Goal: Task Accomplishment & Management: Manage account settings

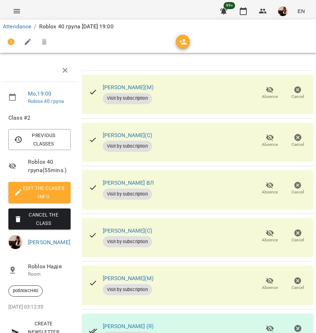
scroll to position [230, 0]
click at [260, 324] on span "Absence" at bounding box center [270, 331] width 20 height 14
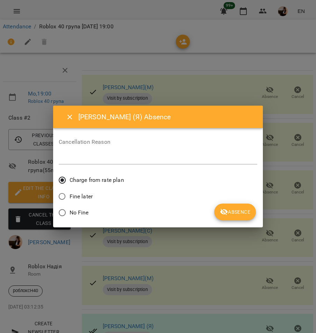
click at [243, 210] on span "Absence" at bounding box center [235, 212] width 30 height 8
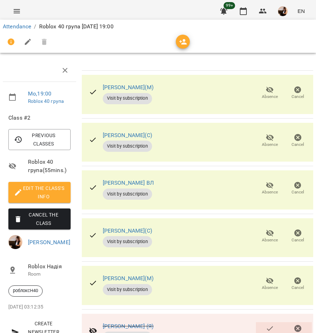
scroll to position [0, 0]
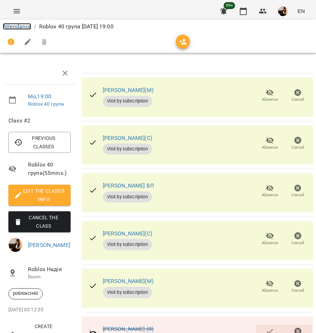
click at [23, 24] on link "Attendance" at bounding box center [17, 26] width 28 height 7
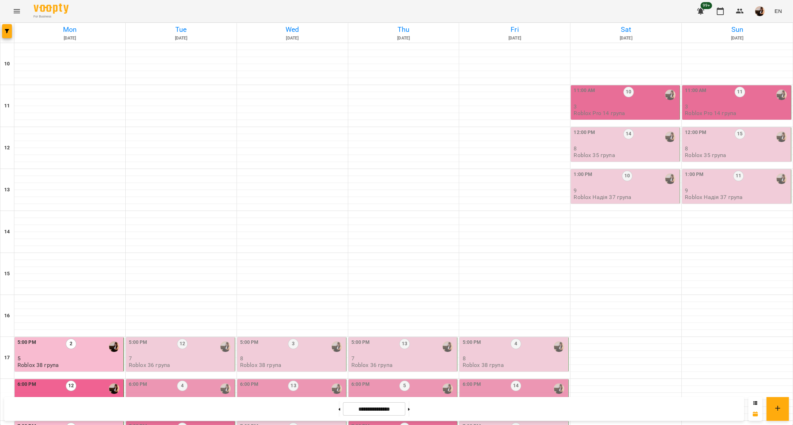
scroll to position [195, 0]
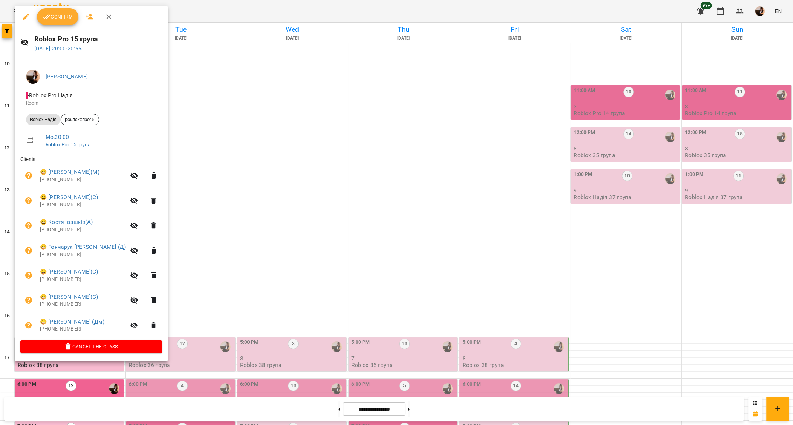
click at [62, 14] on span "Confirm" at bounding box center [58, 17] width 30 height 8
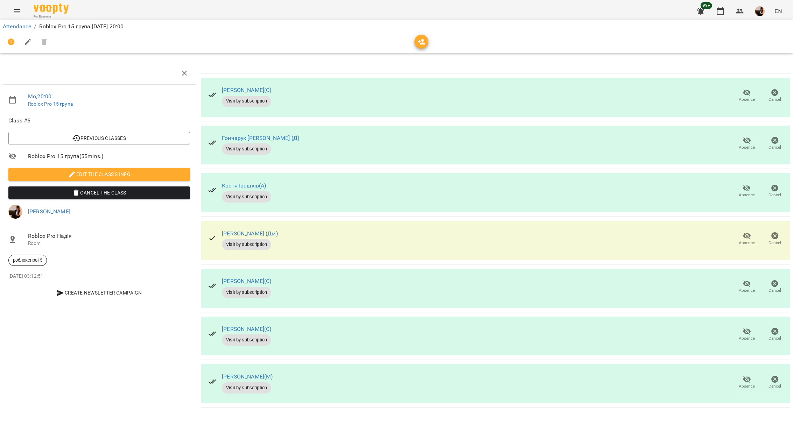
click at [103, 356] on div "Mo , 20:00 Roblox Pro 15 група Class #5 Previous Classes [DATE] 20:00 [DATE] 20…" at bounding box center [99, 235] width 198 height 352
click at [132, 329] on div "Mo , 20:00 Roblox Pro 15 група Class #5 Previous Classes [DATE] 20:00 [DATE] 20…" at bounding box center [99, 235] width 198 height 352
click at [753, 87] on button "Absence" at bounding box center [746, 96] width 28 height 20
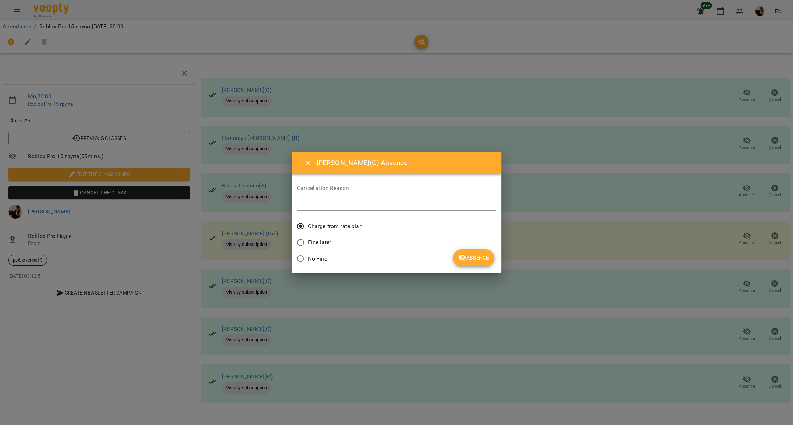
click at [481, 255] on span "Absence" at bounding box center [473, 258] width 30 height 8
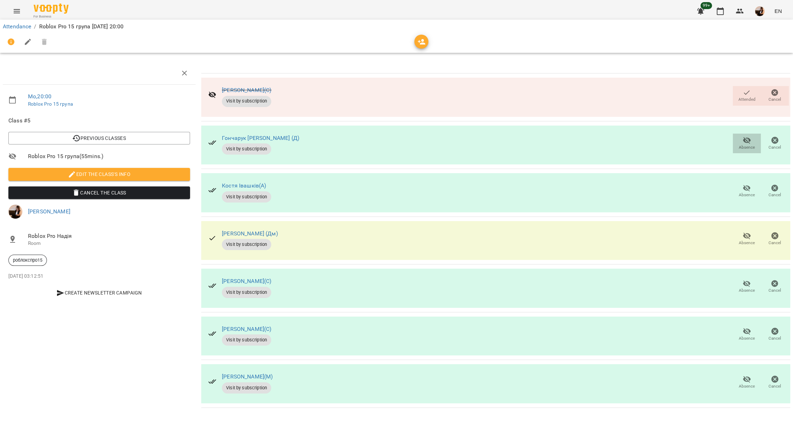
click at [745, 147] on span "Absence" at bounding box center [746, 147] width 16 height 6
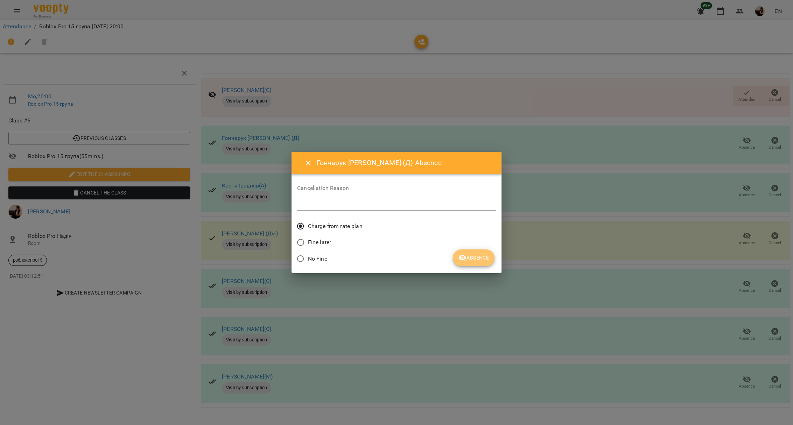
click at [479, 252] on button "Absence" at bounding box center [474, 257] width 42 height 17
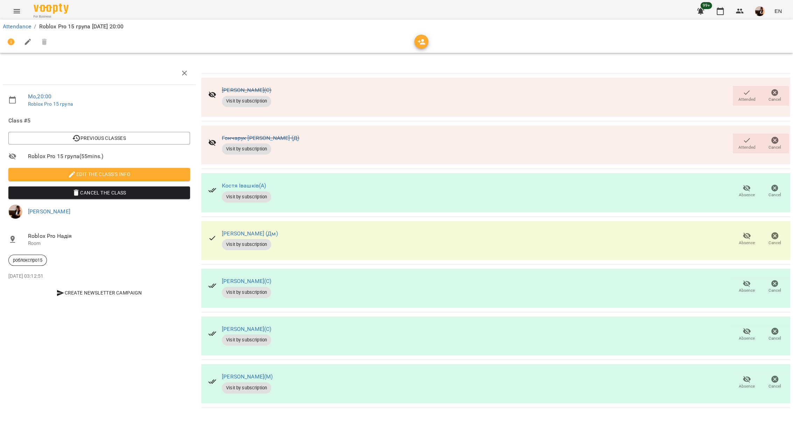
click at [740, 378] on span "Absence" at bounding box center [747, 382] width 20 height 14
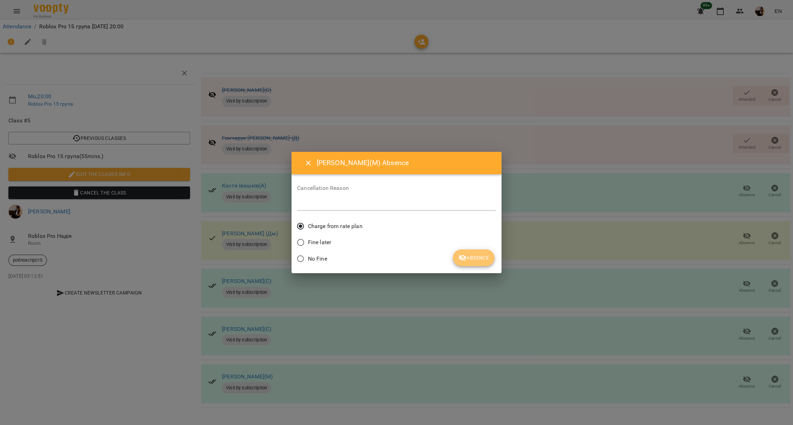
click at [476, 258] on span "Absence" at bounding box center [473, 258] width 30 height 8
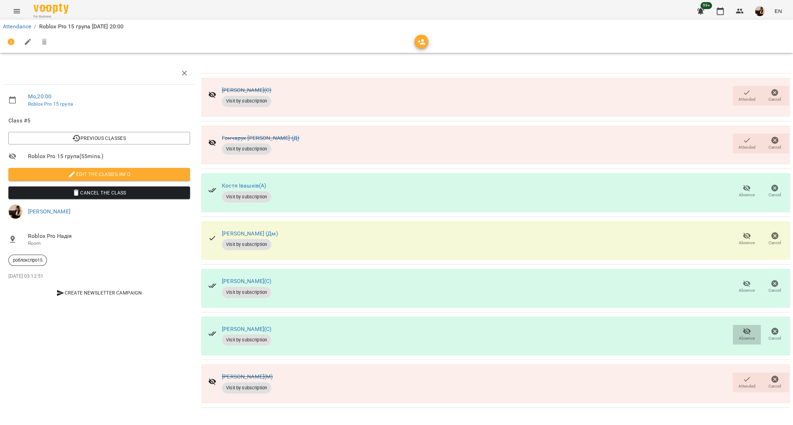
click at [747, 338] on span "Absence" at bounding box center [746, 338] width 16 height 6
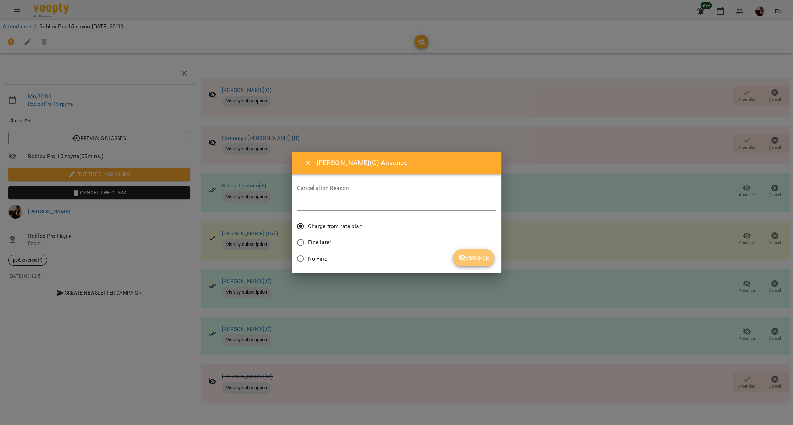
click at [459, 264] on button "Absence" at bounding box center [474, 257] width 42 height 17
